Goal: Navigation & Orientation: Find specific page/section

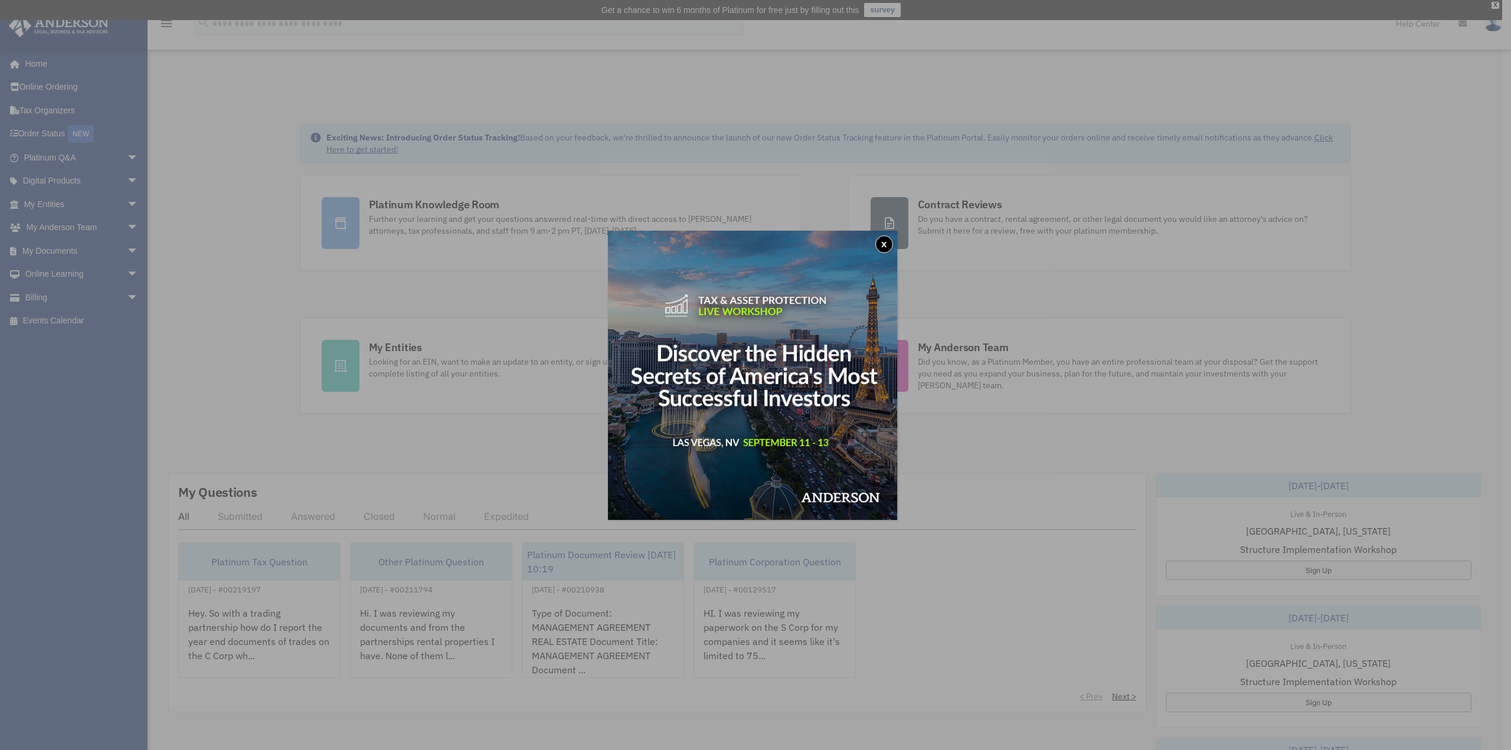
click at [876, 249] on img at bounding box center [752, 375] width 289 height 289
click at [35, 529] on div "x" at bounding box center [755, 375] width 1511 height 750
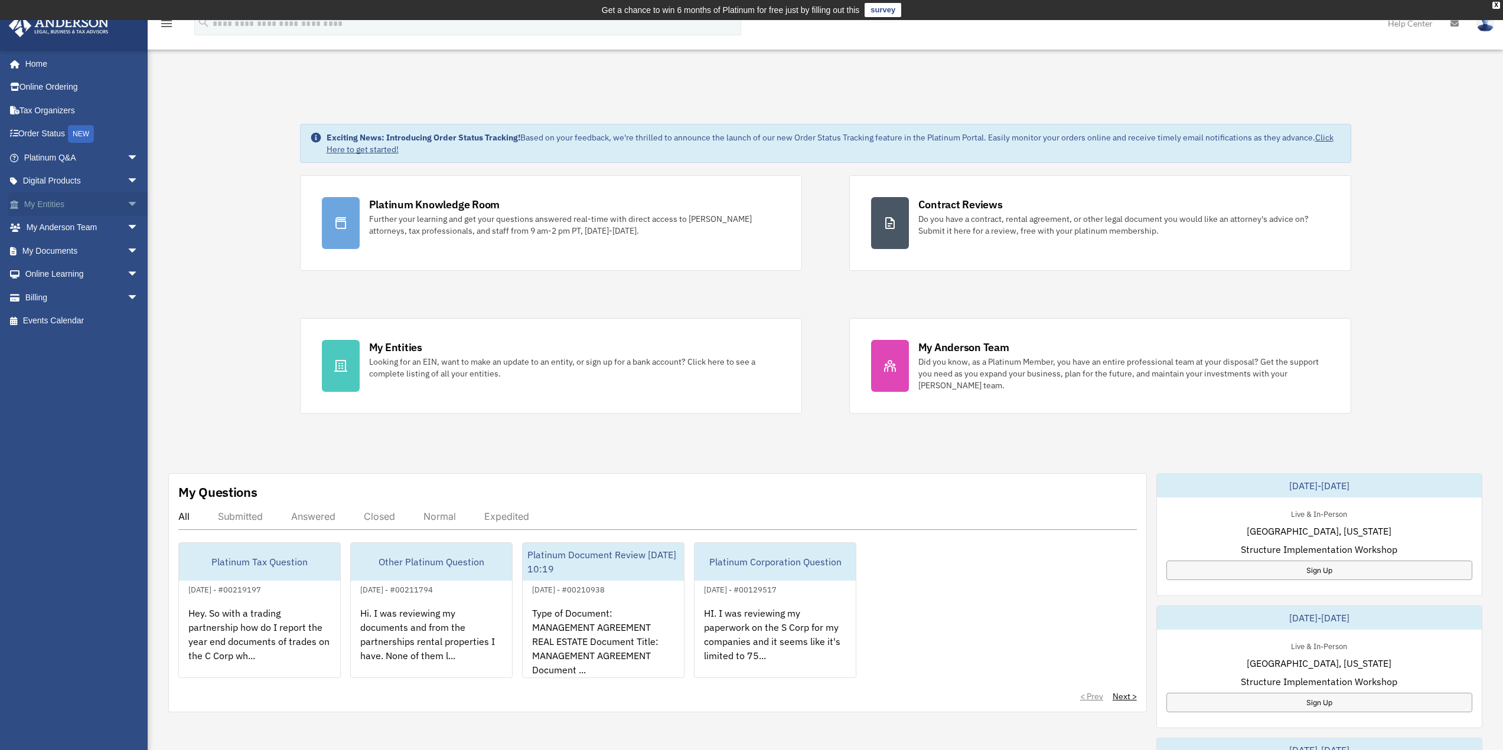
click at [127, 202] on span "arrow_drop_down" at bounding box center [139, 204] width 24 height 24
click at [127, 364] on span "arrow_drop_down" at bounding box center [139, 368] width 24 height 24
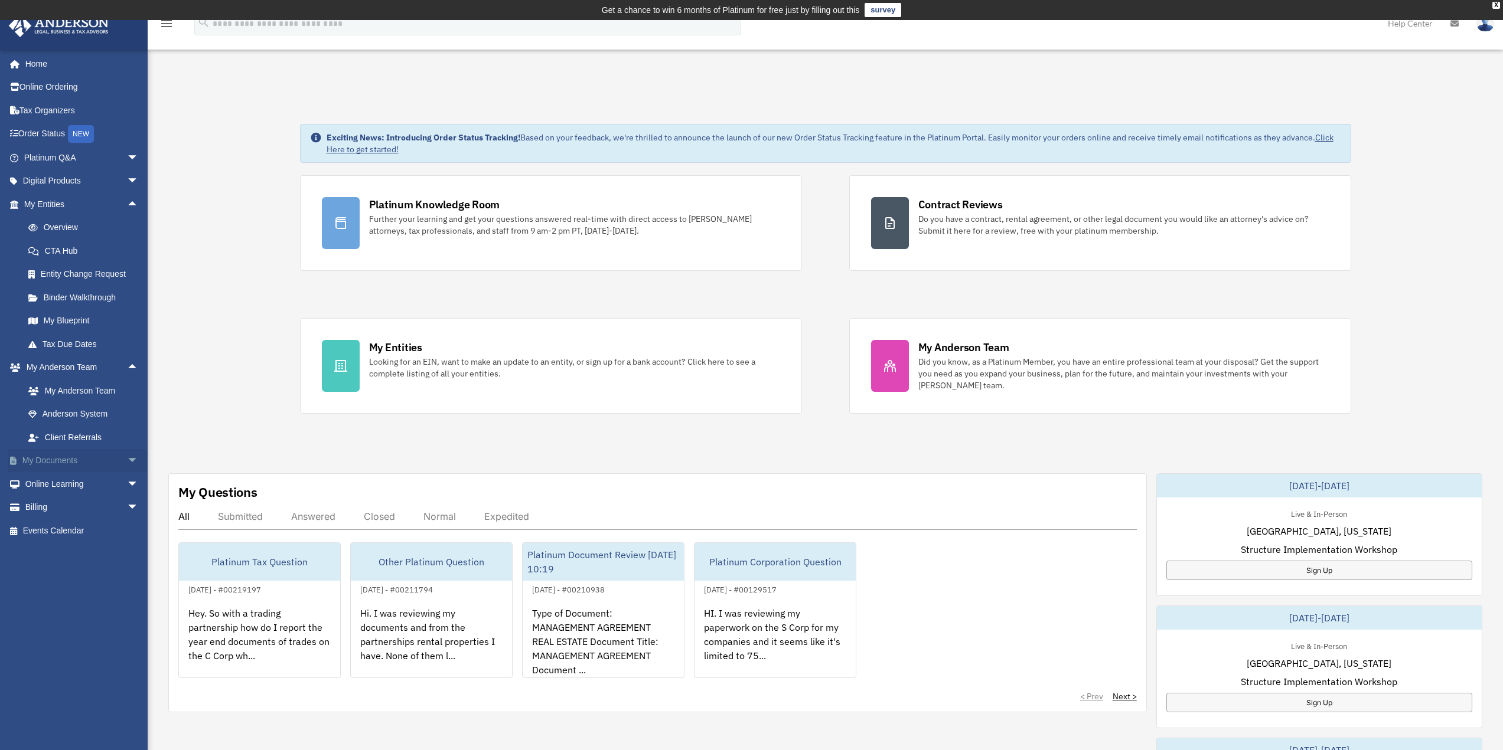
click at [127, 456] on span "arrow_drop_down" at bounding box center [139, 461] width 24 height 24
click at [48, 487] on link "Box" at bounding box center [87, 484] width 140 height 24
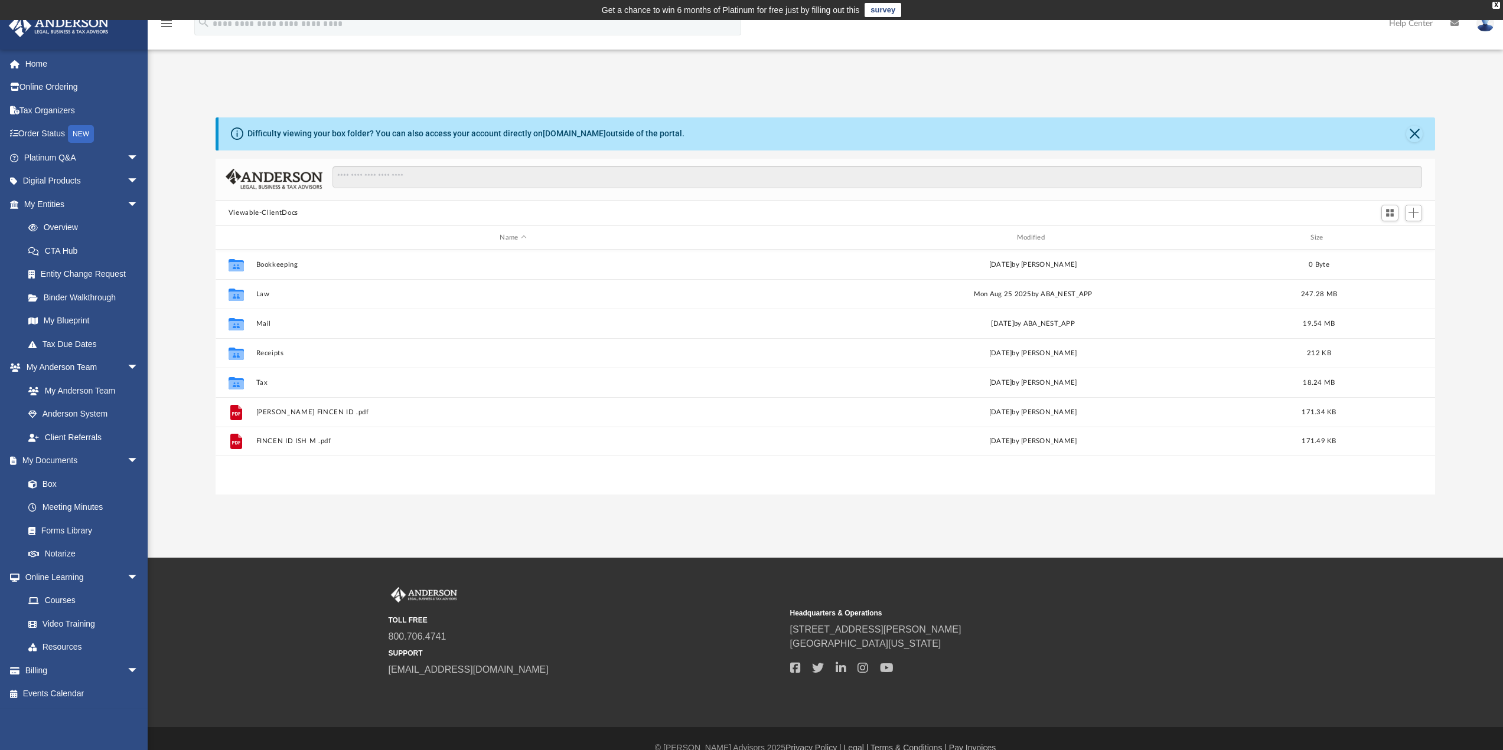
scroll to position [260, 1210]
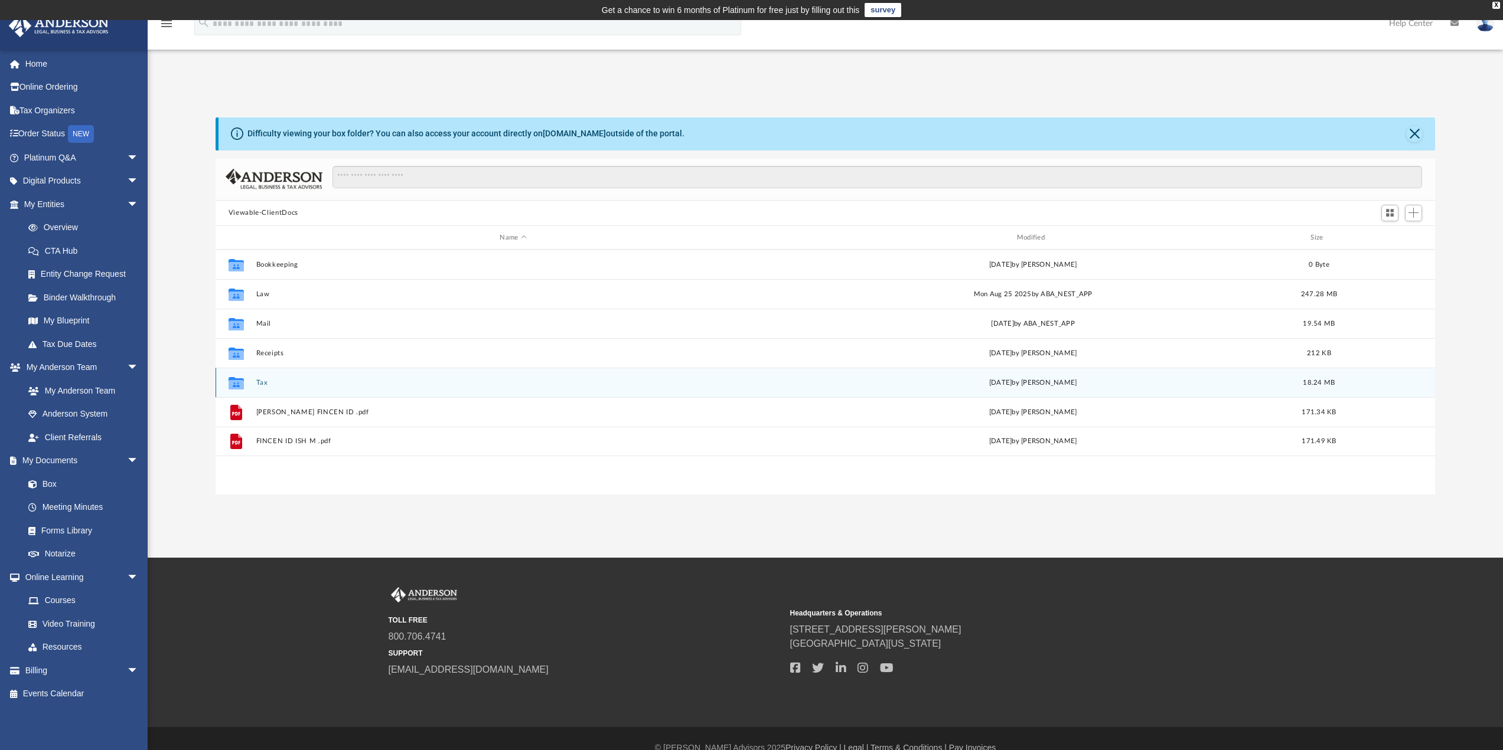
click at [257, 383] on button "Tax" at bounding box center [513, 383] width 514 height 8
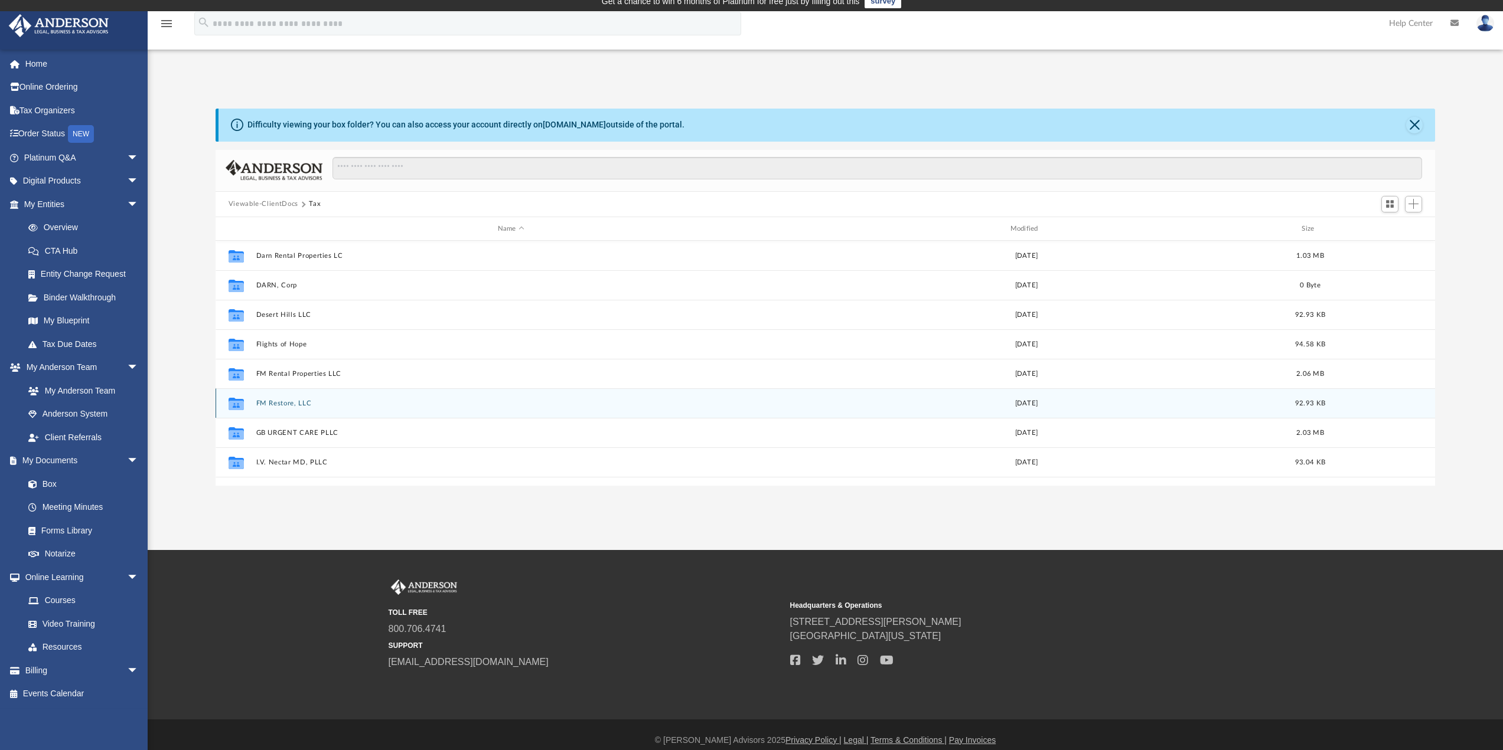
scroll to position [0, 0]
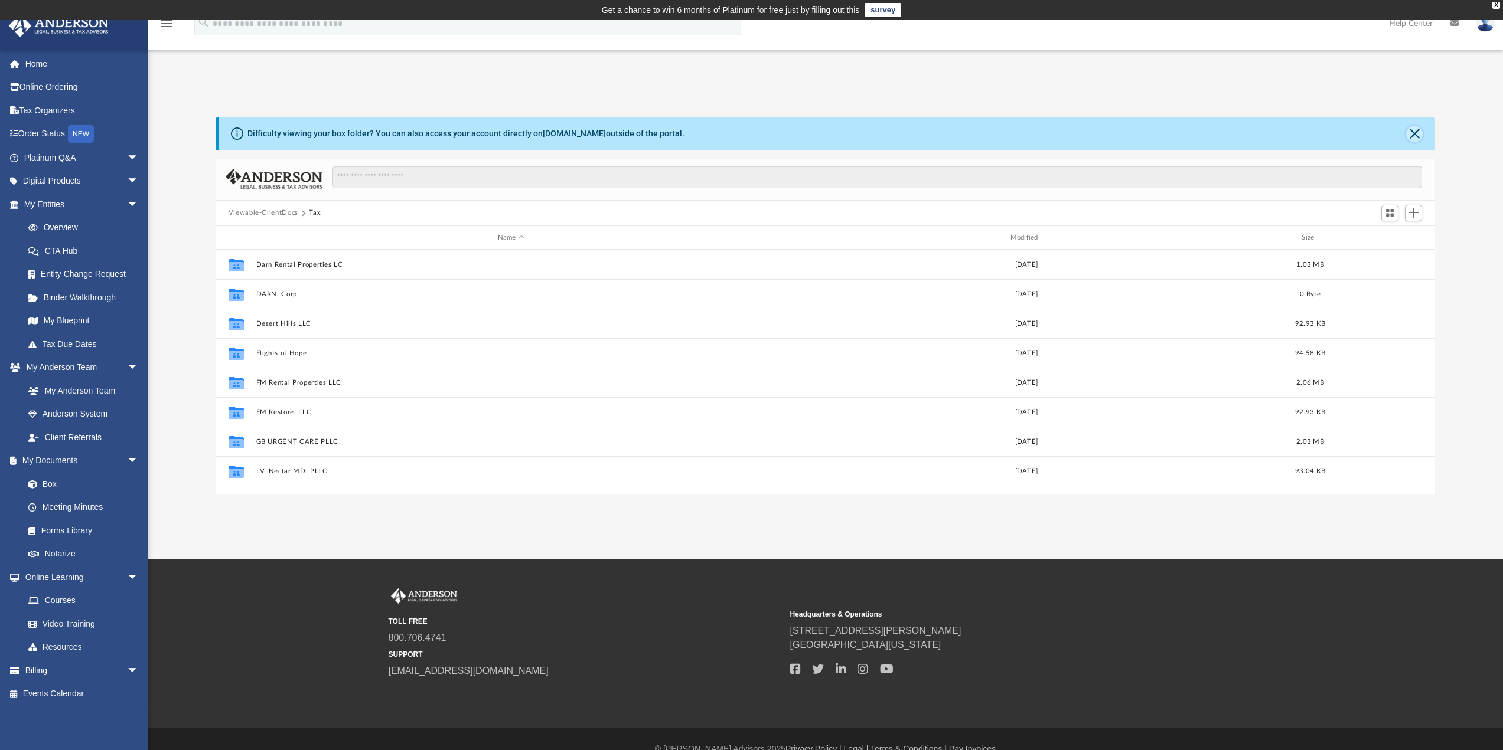
click at [1418, 134] on button "Close" at bounding box center [1414, 134] width 17 height 17
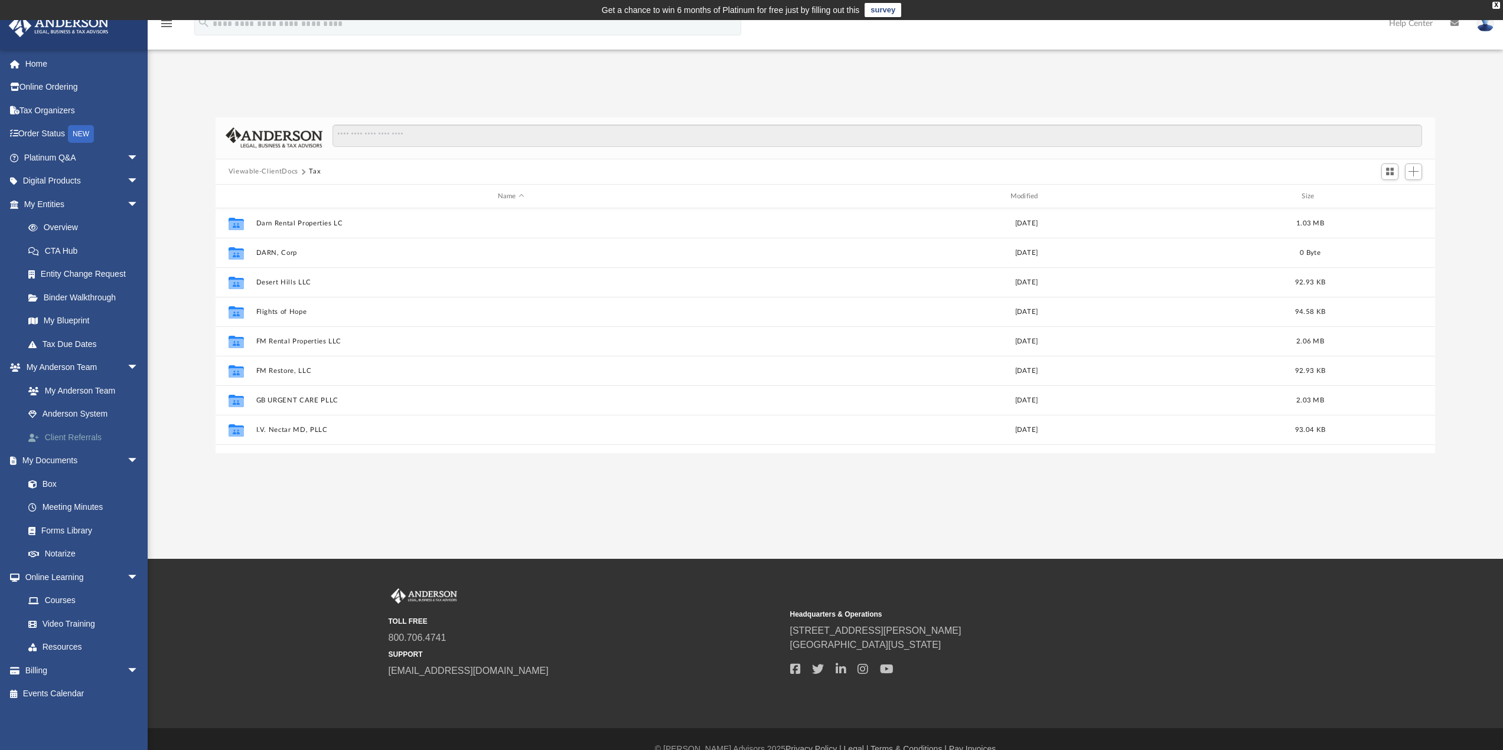
click at [90, 439] on link "Client Referrals" at bounding box center [87, 438] width 140 height 24
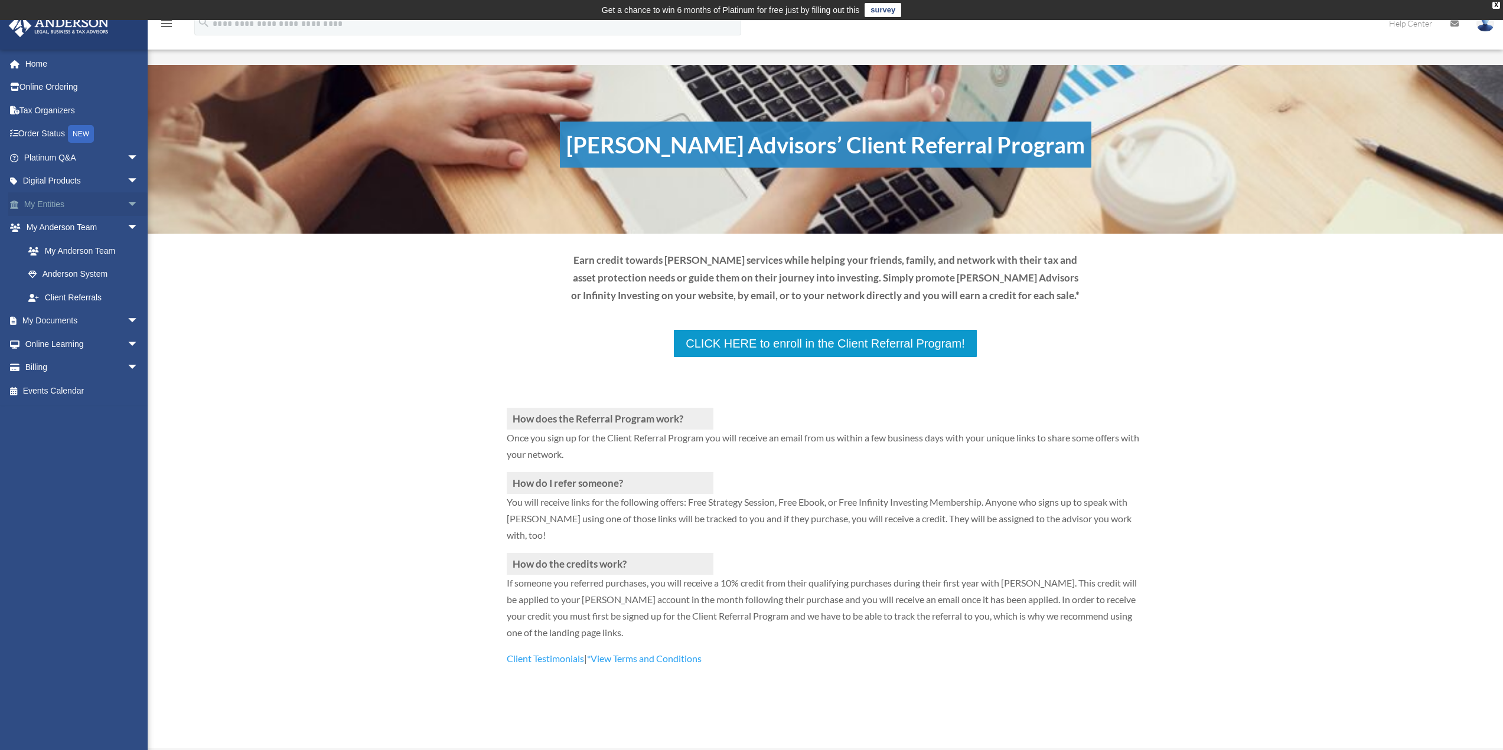
click at [127, 204] on span "arrow_drop_down" at bounding box center [139, 204] width 24 height 24
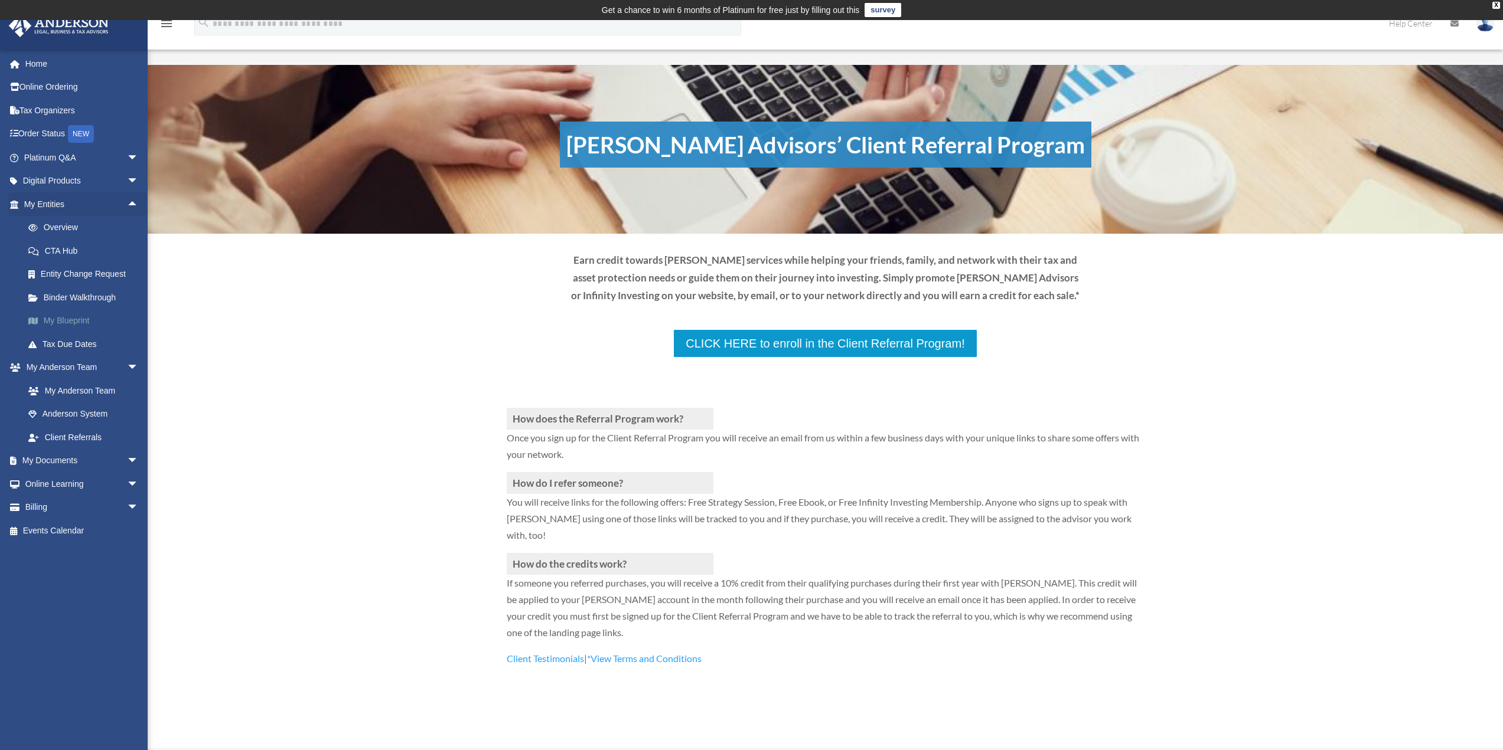
click at [77, 318] on link "My Blueprint" at bounding box center [87, 321] width 140 height 24
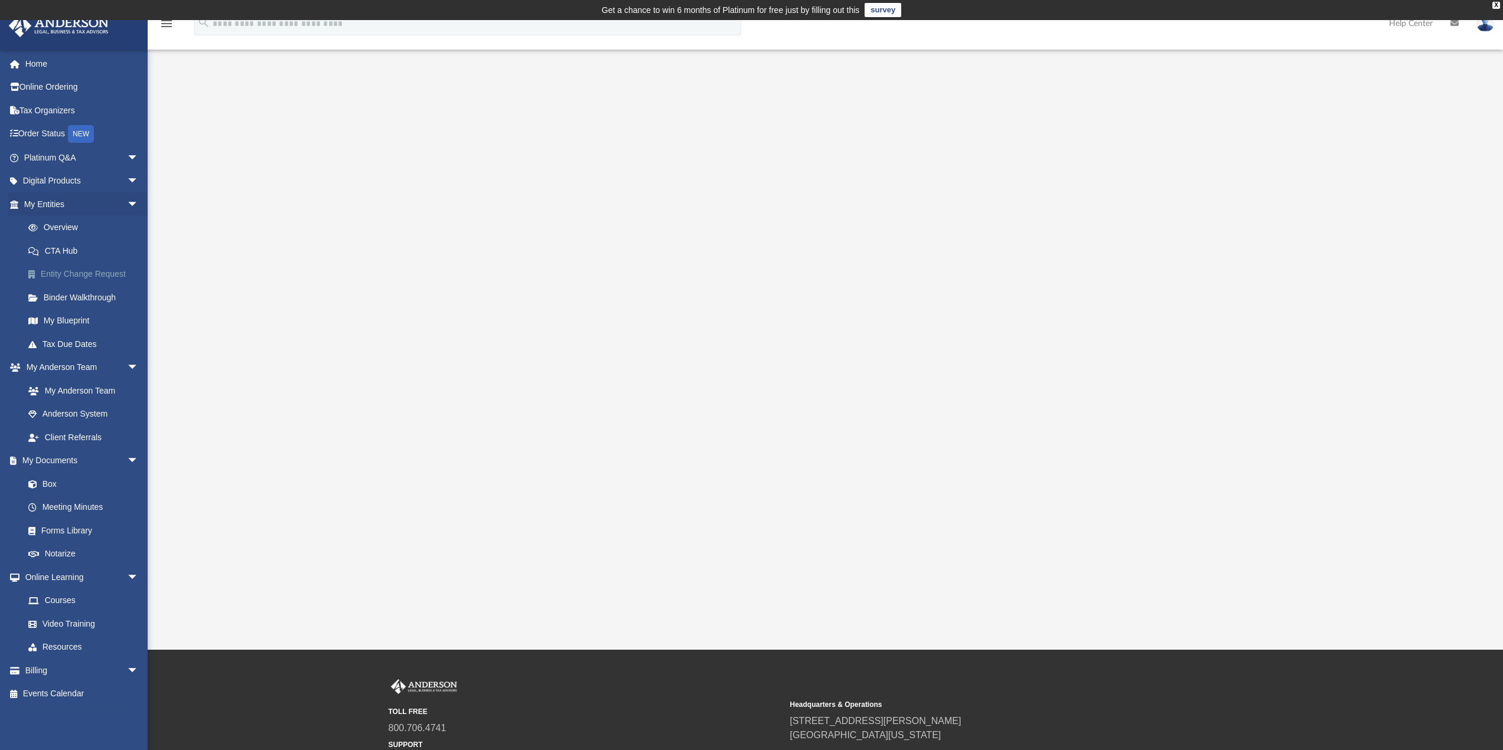
click at [84, 277] on link "Entity Change Request" at bounding box center [87, 275] width 140 height 24
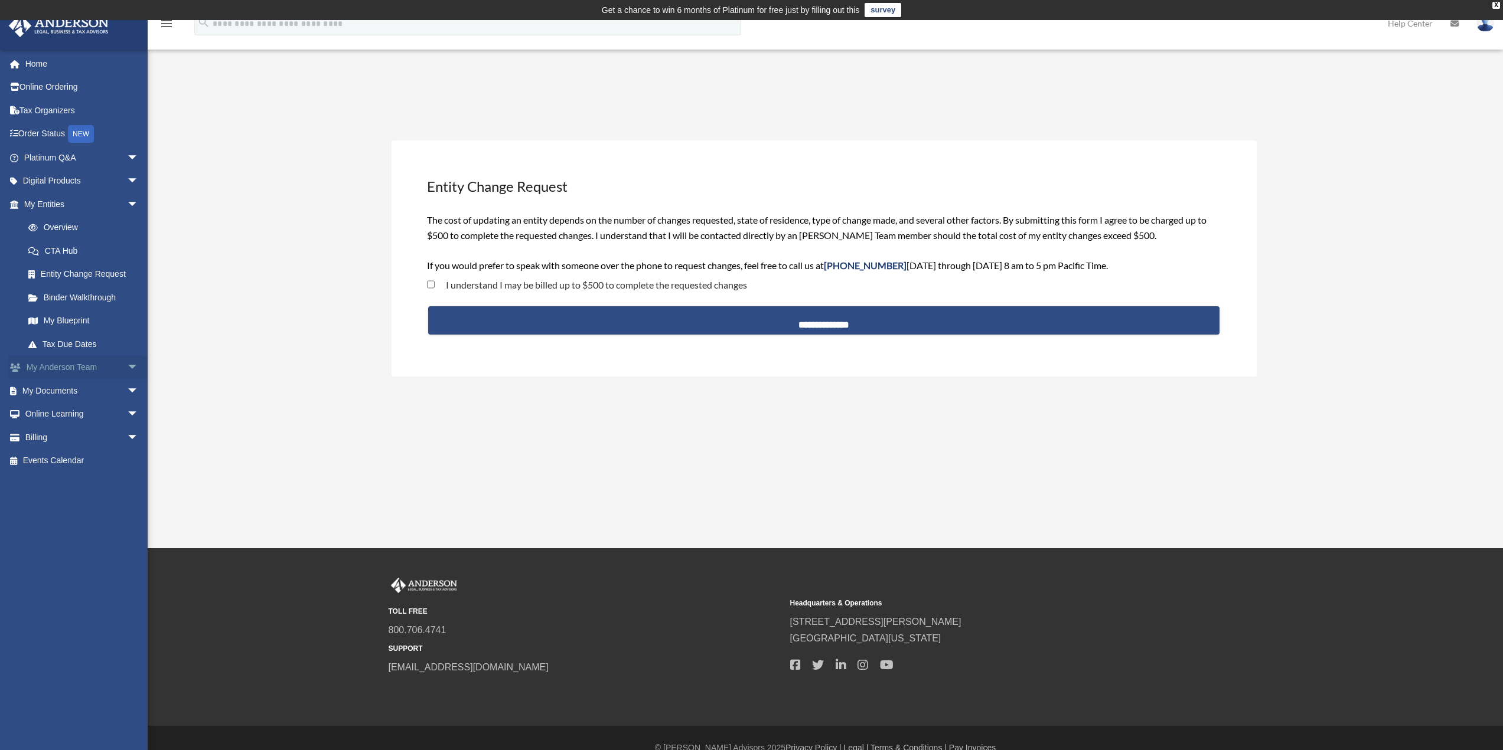
click at [127, 366] on span "arrow_drop_down" at bounding box center [139, 368] width 24 height 24
click at [127, 458] on span "arrow_drop_down" at bounding box center [139, 461] width 24 height 24
click at [127, 579] on span "arrow_drop_down" at bounding box center [139, 578] width 24 height 24
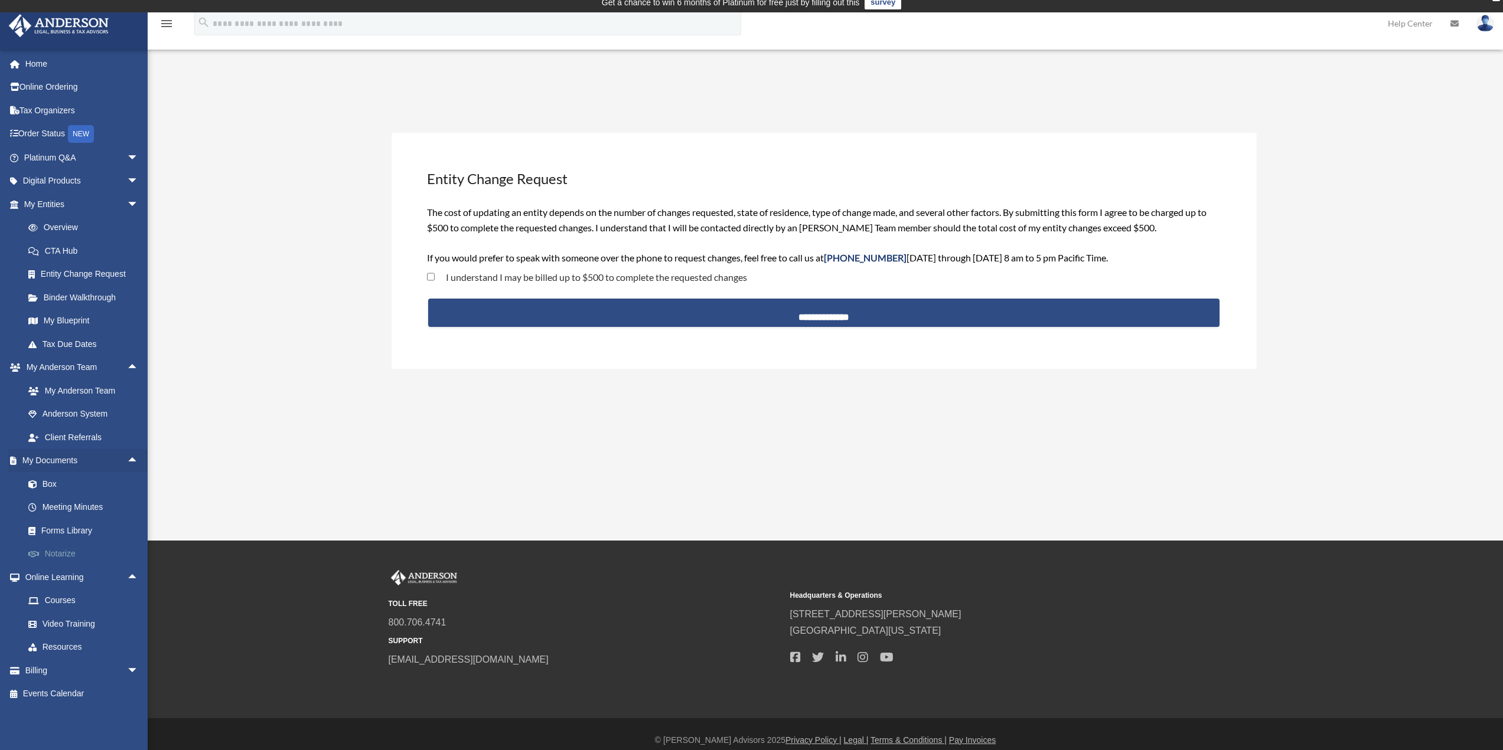
scroll to position [19, 0]
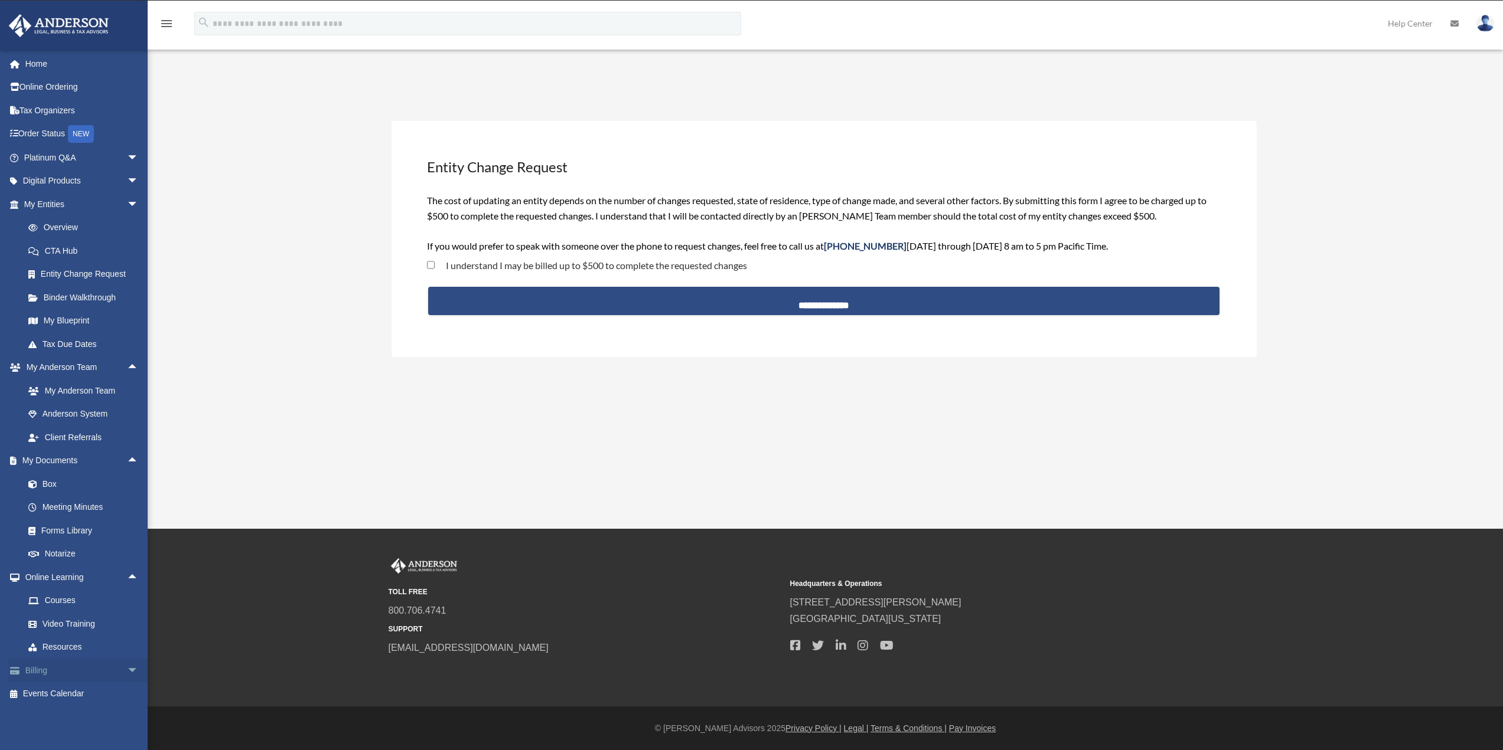
click at [127, 670] on span "arrow_drop_down" at bounding box center [139, 671] width 24 height 24
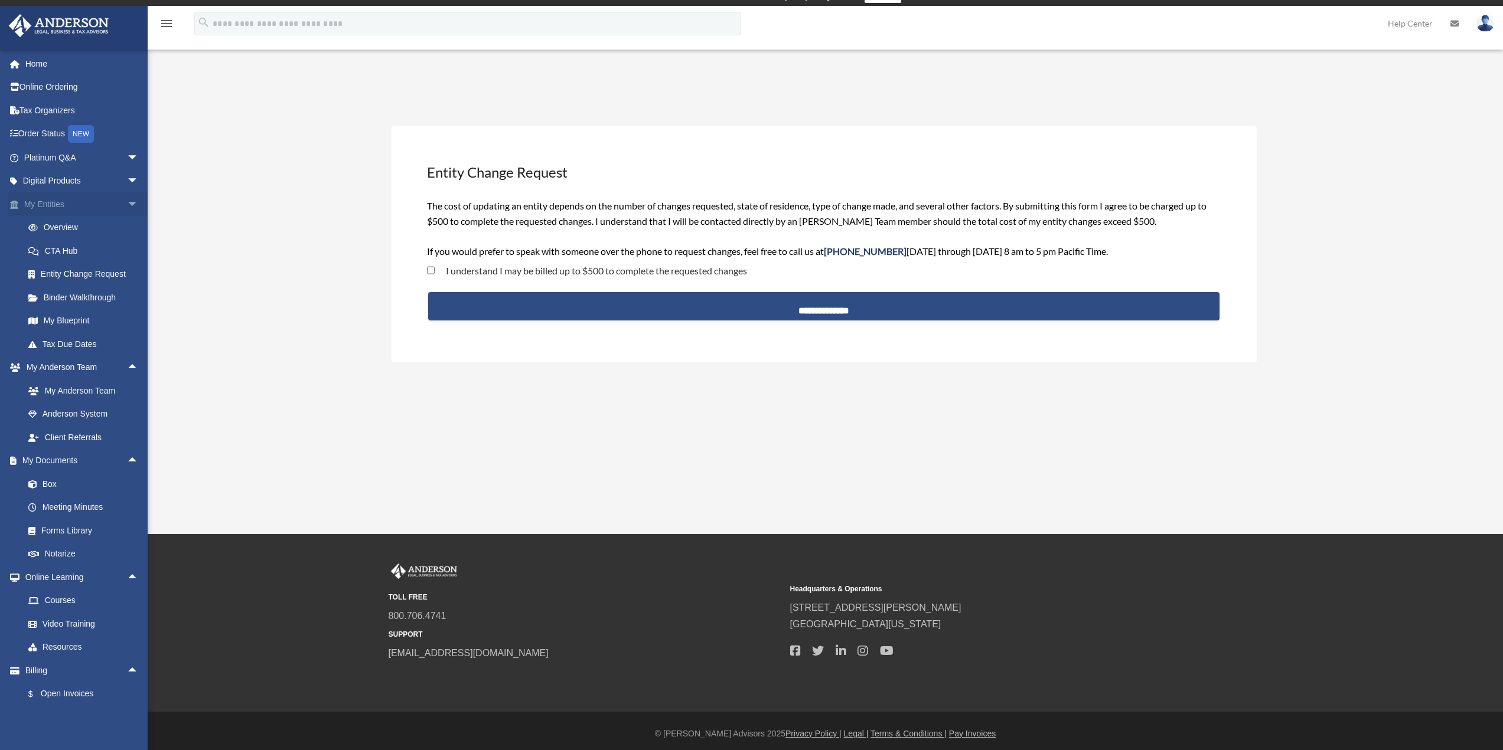
scroll to position [14, 0]
click at [127, 182] on span "arrow_drop_down" at bounding box center [139, 181] width 24 height 24
click at [127, 159] on span "arrow_drop_down" at bounding box center [139, 158] width 24 height 24
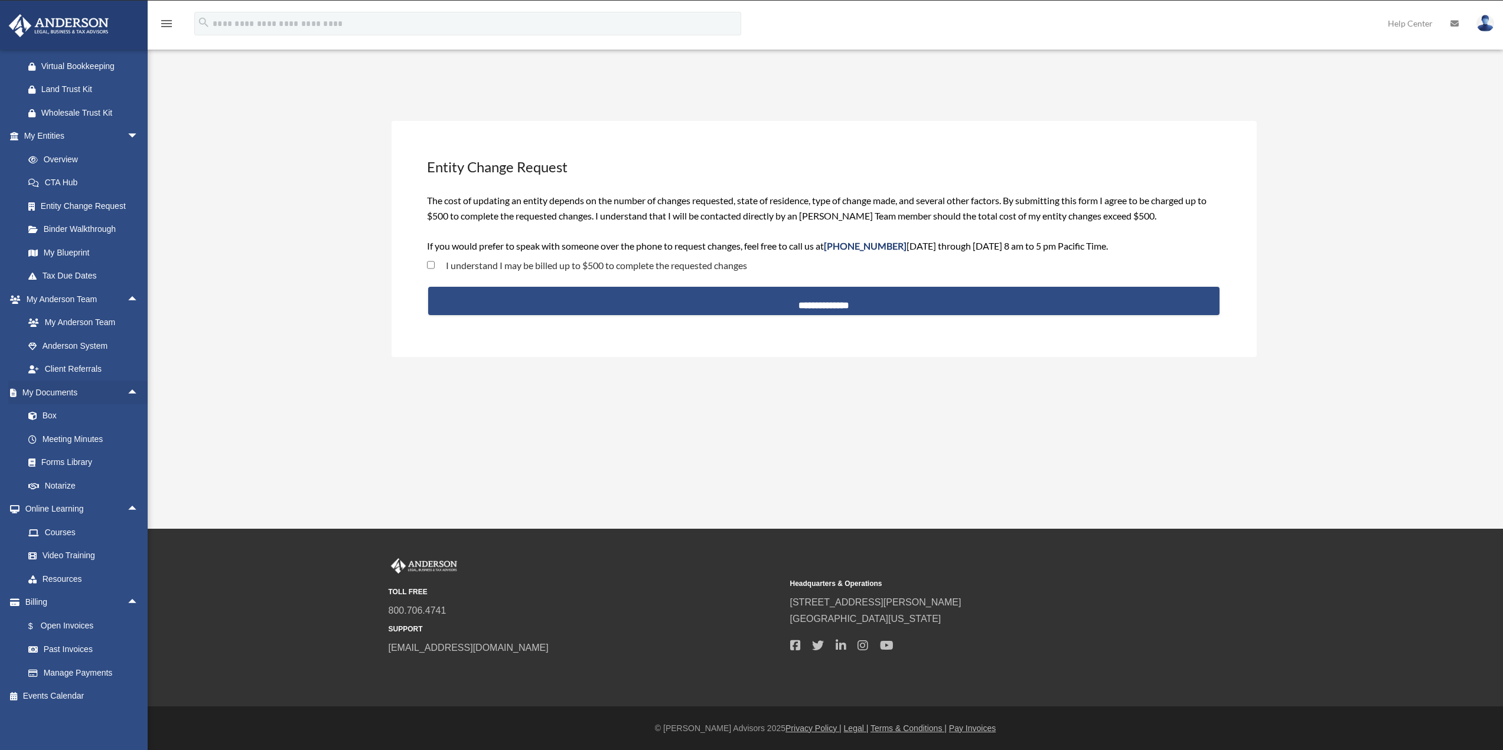
scroll to position [415, 0]
click at [76, 465] on link "Forms Library" at bounding box center [87, 463] width 140 height 24
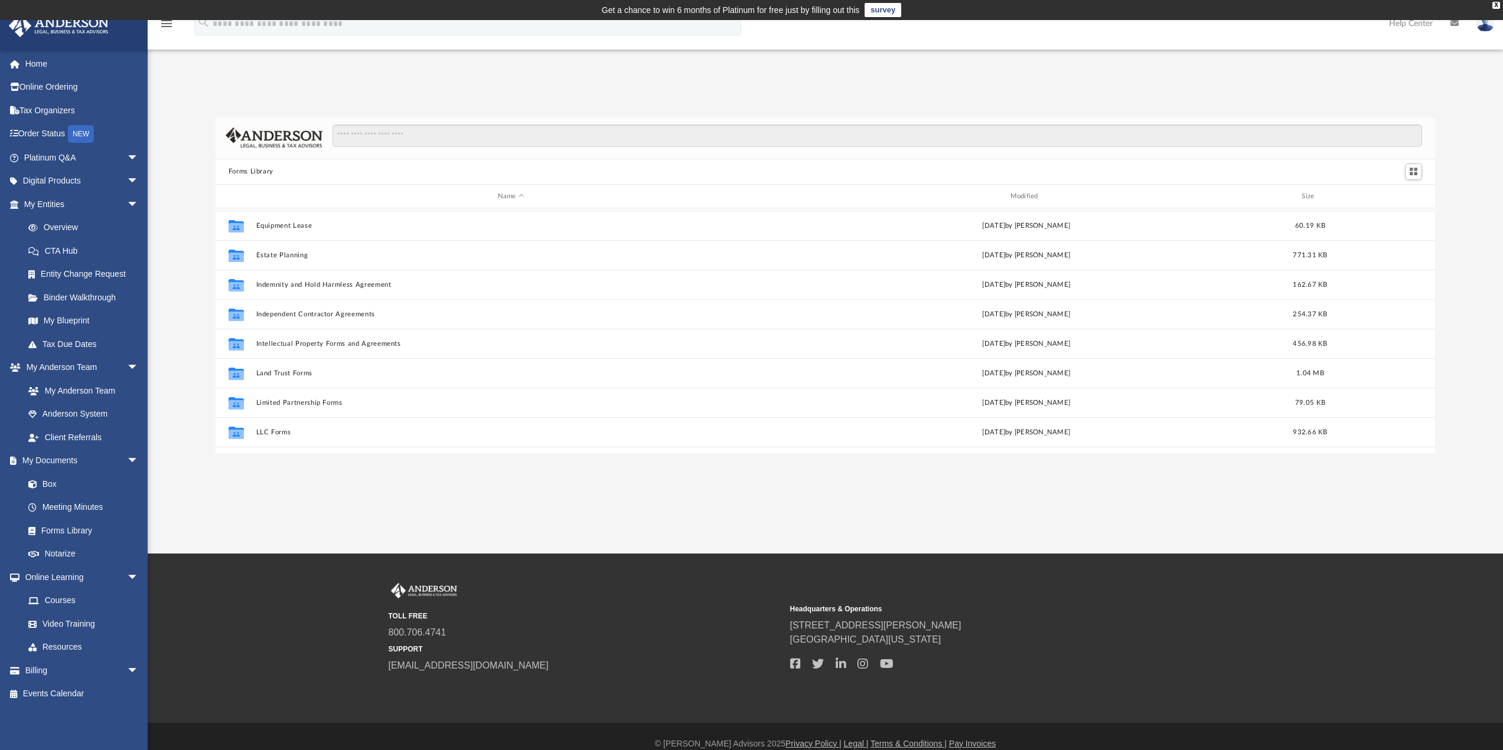
scroll to position [352, 0]
